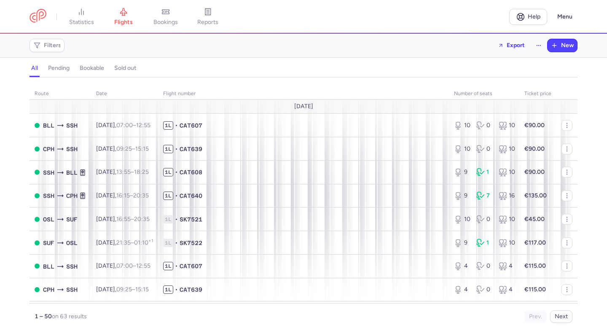
click at [173, 21] on span "bookings" at bounding box center [165, 23] width 24 height 8
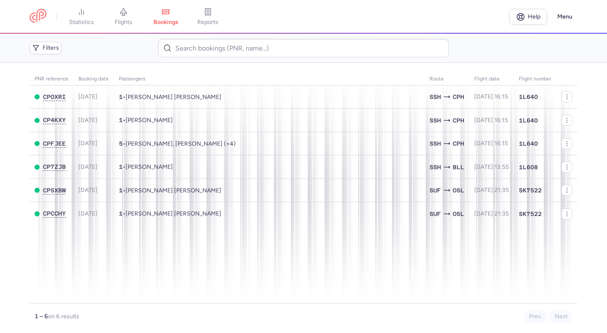
click at [173, 21] on span "bookings" at bounding box center [165, 23] width 25 height 8
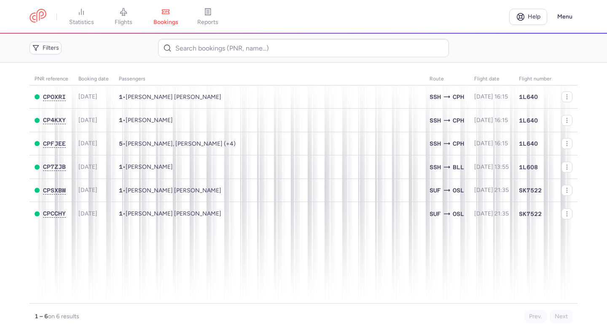
click at [173, 21] on span "bookings" at bounding box center [165, 23] width 25 height 8
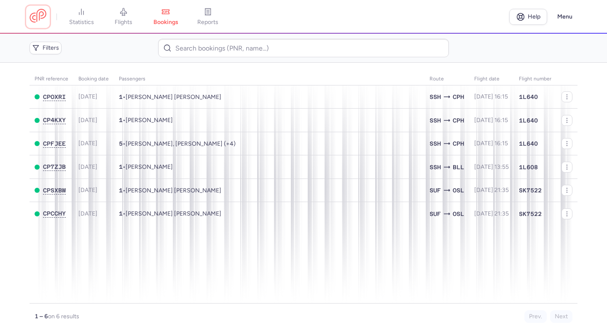
click at [38, 19] on link at bounding box center [38, 17] width 17 height 16
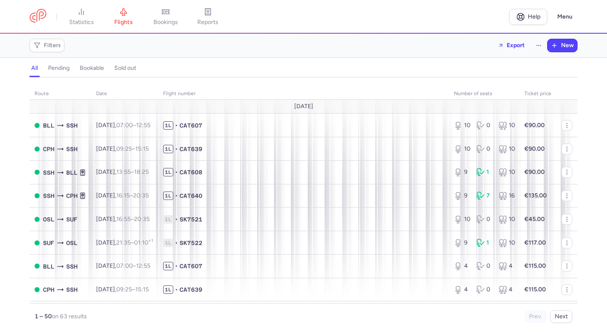
click at [164, 21] on span "bookings" at bounding box center [165, 23] width 24 height 8
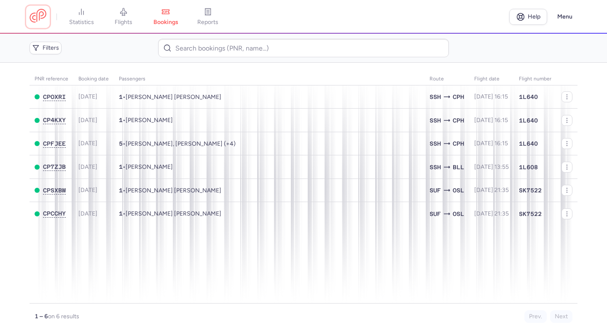
click at [42, 18] on link at bounding box center [38, 17] width 17 height 16
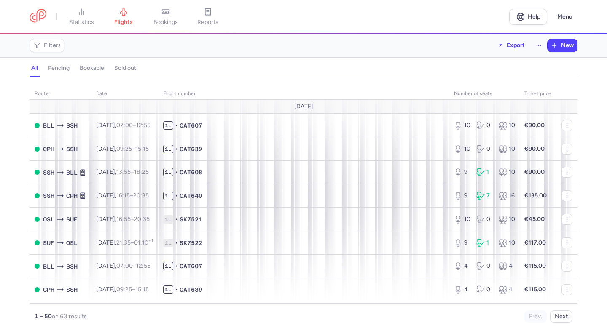
click at [167, 20] on span "bookings" at bounding box center [165, 23] width 24 height 8
